Goal: Transaction & Acquisition: Subscribe to service/newsletter

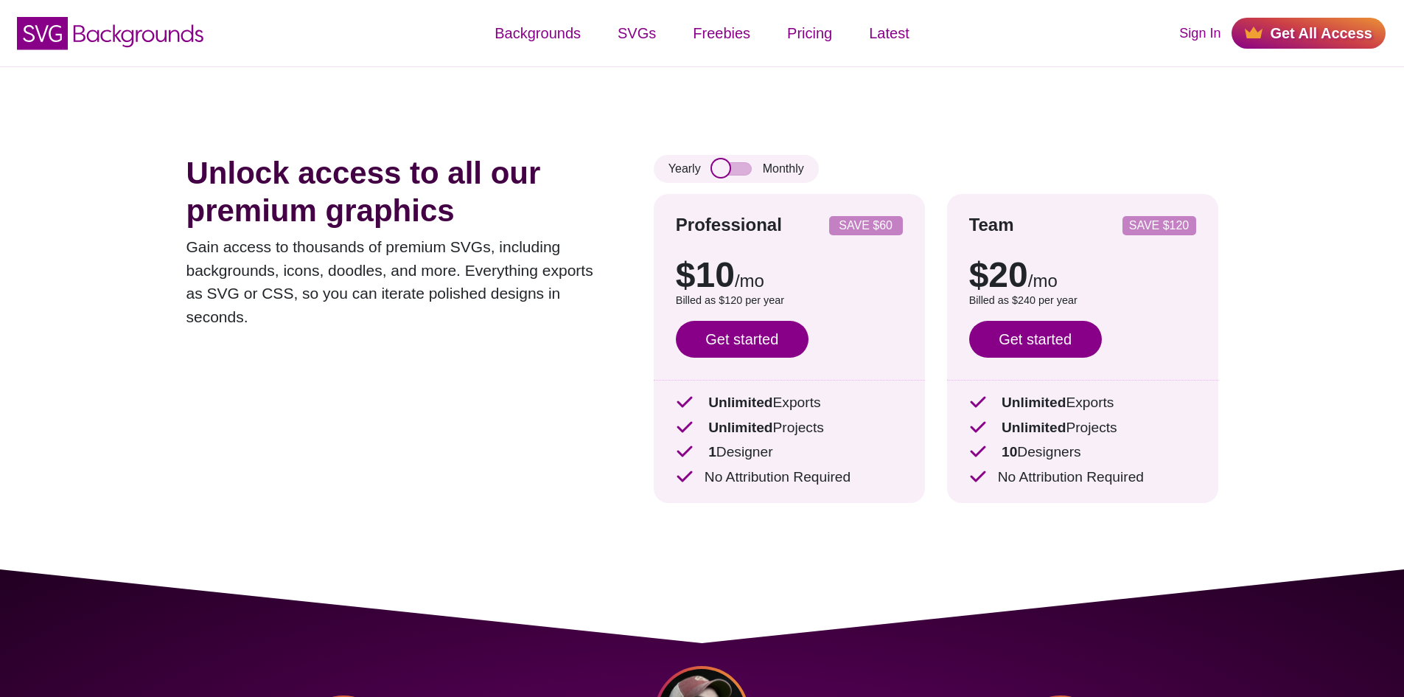
click at [732, 170] on input "checkbox" at bounding box center [732, 168] width 40 height 13
click at [737, 173] on input "checkbox" at bounding box center [732, 168] width 40 height 13
checkbox input "false"
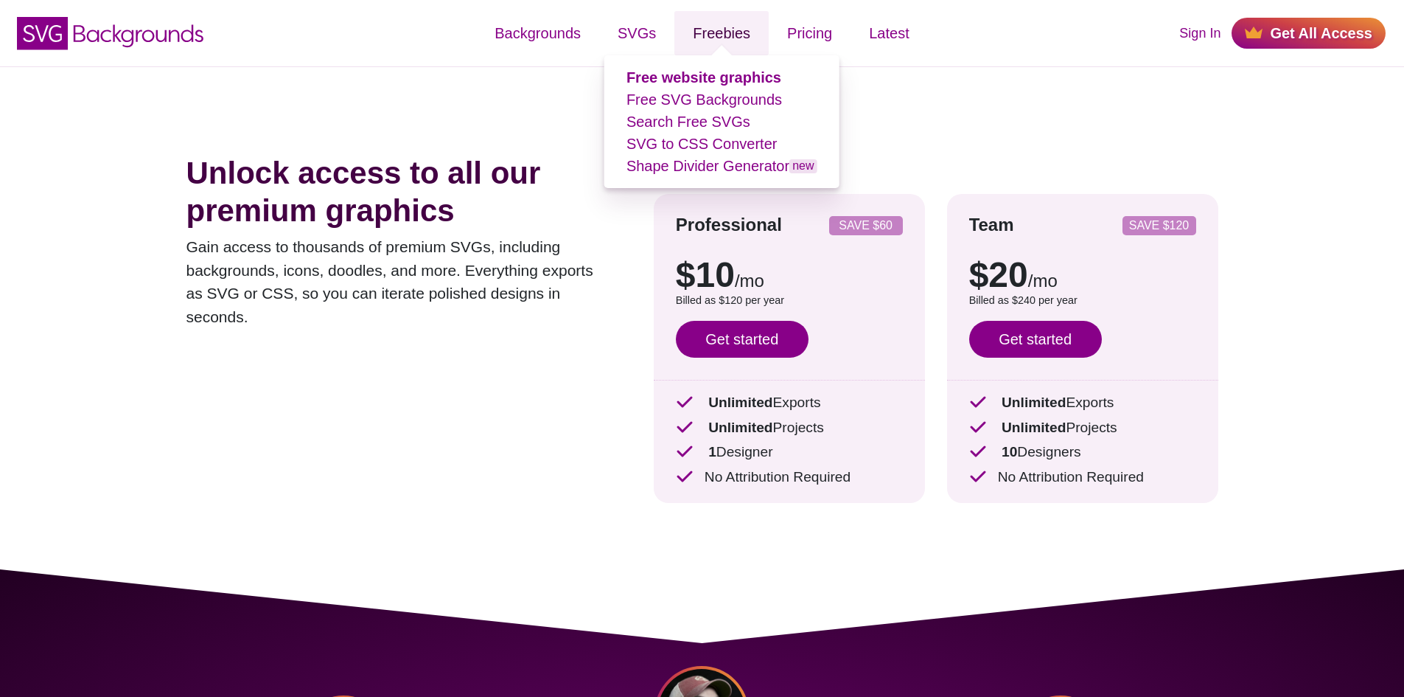
click at [708, 41] on link "Freebies" at bounding box center [722, 33] width 94 height 44
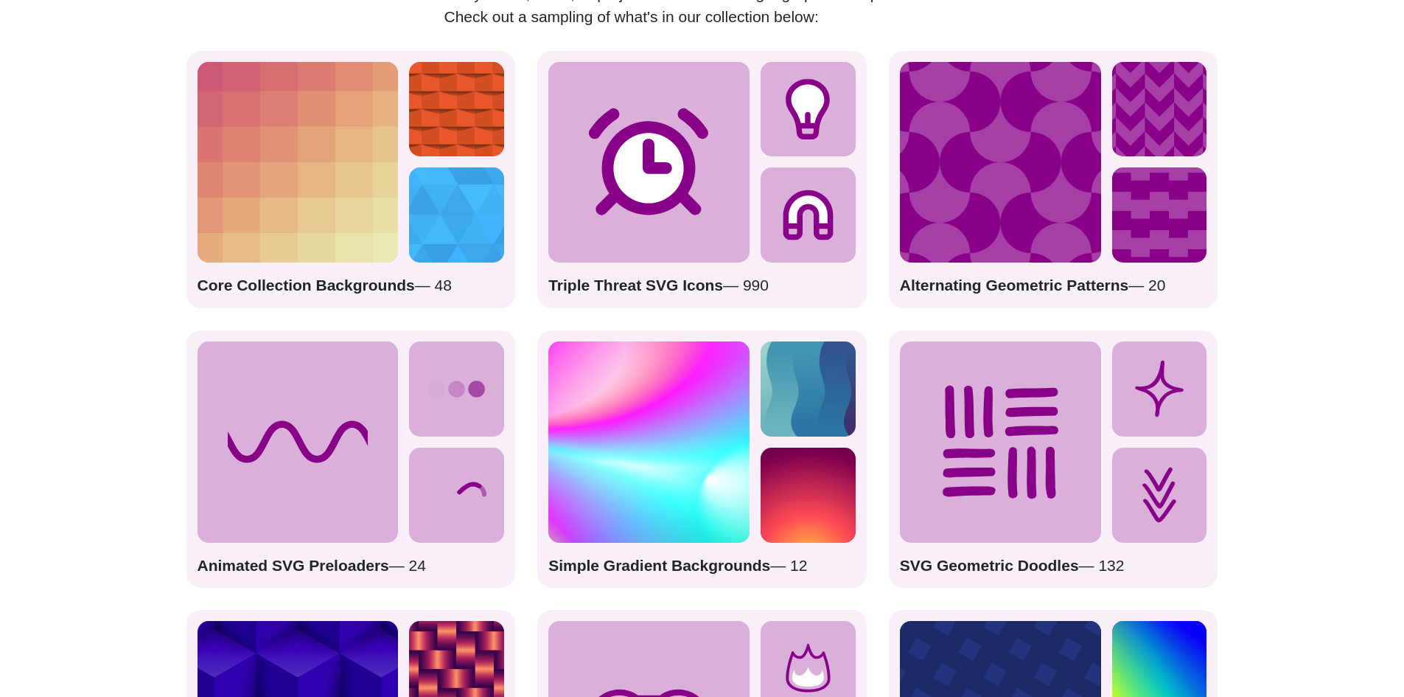
scroll to position [2015, 0]
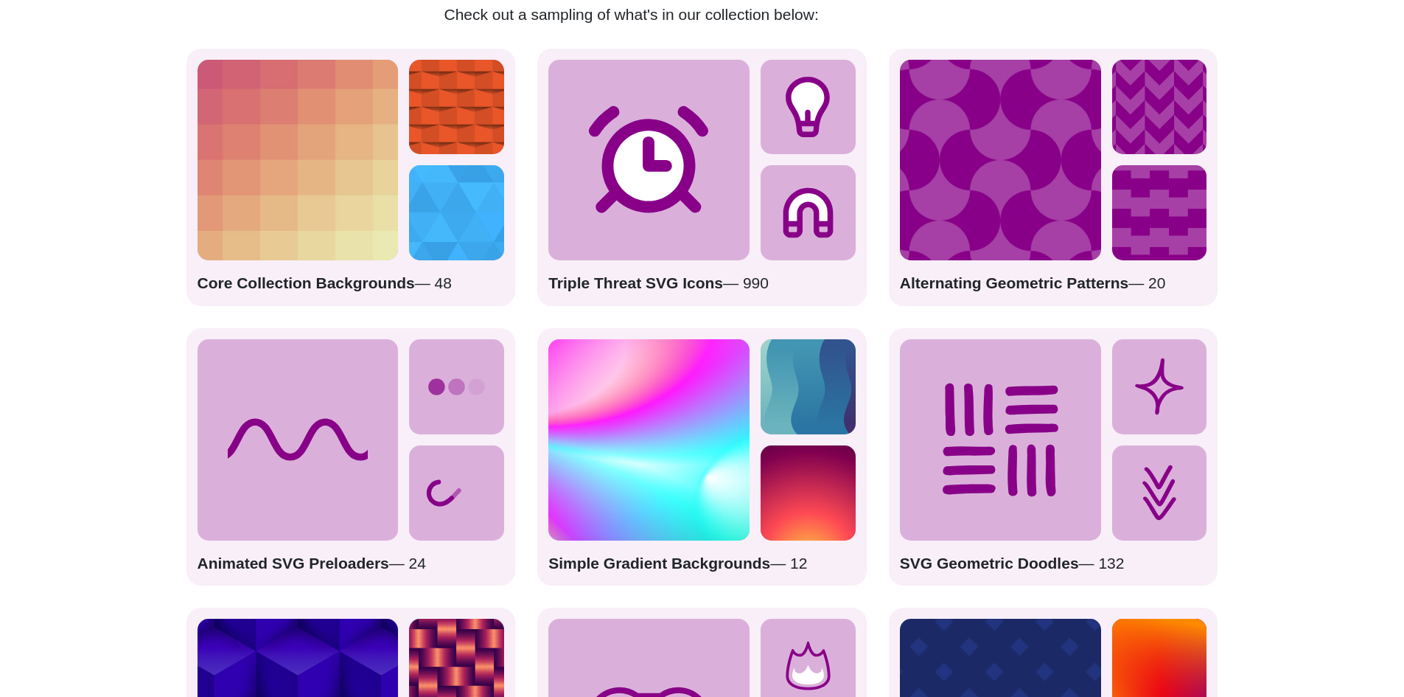
click at [273, 217] on img at bounding box center [298, 160] width 201 height 201
